Goal: Find specific page/section: Find specific page/section

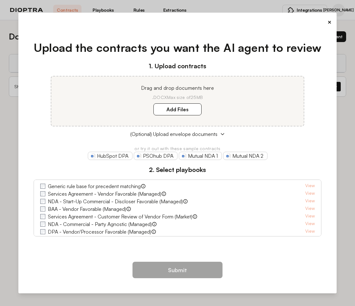
click at [329, 21] on button "×" at bounding box center [329, 22] width 4 height 9
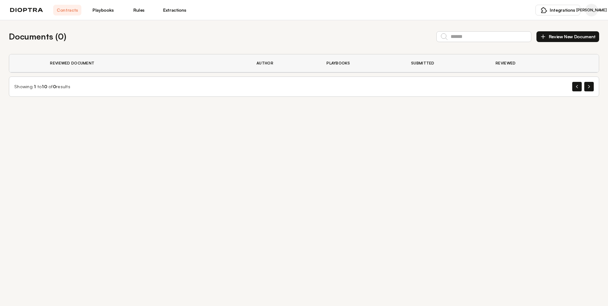
click at [283, 103] on div "Documents ( 0 ) Review New Document Reviewed Document Author Playbooks Submitte…" at bounding box center [304, 63] width 608 height 87
click at [254, 141] on div "Documents ( 0 ) Review New Document Reviewed Document Author Playbooks Submitte…" at bounding box center [304, 163] width 608 height 286
